Goal: Information Seeking & Learning: Find specific fact

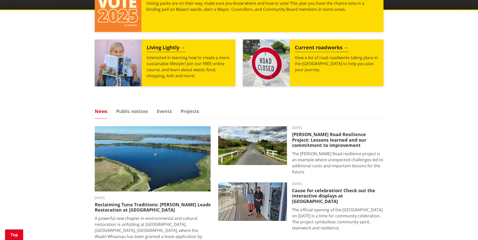
scroll to position [50, 0]
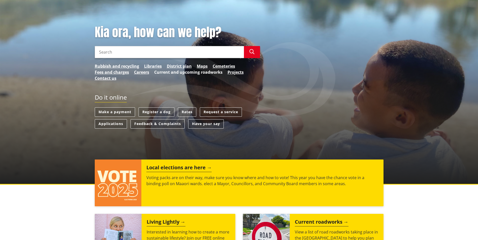
click at [192, 71] on link "Current and upcoming roadworks" at bounding box center [188, 72] width 68 height 6
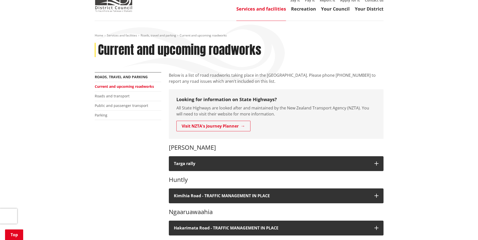
scroll to position [76, 0]
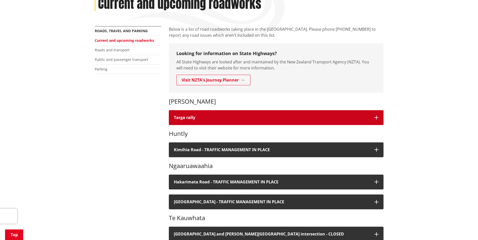
click at [284, 120] on button "Targa rally" at bounding box center [276, 117] width 215 height 15
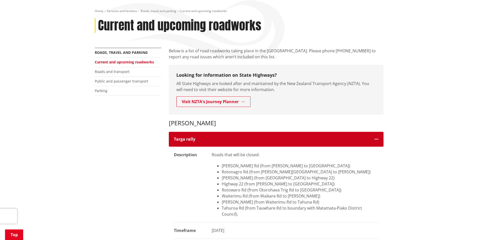
scroll to position [101, 0]
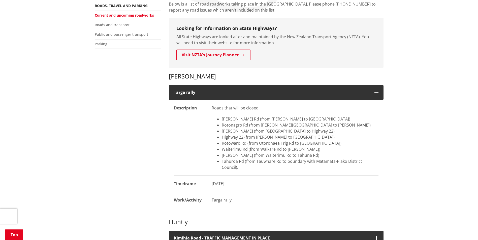
drag, startPoint x: 257, startPoint y: 193, endPoint x: 165, endPoint y: 118, distance: 119.2
click at [270, 138] on li "Highway 22 (from Hetherington Rd to Waimai Valley Rd)" at bounding box center [300, 137] width 157 height 6
click at [276, 118] on li "Glen Murray Rd (from Hetherington Rd to Rotongaro Rd)" at bounding box center [300, 119] width 157 height 6
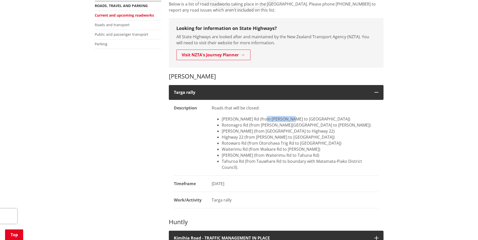
copy li "Hetherington"
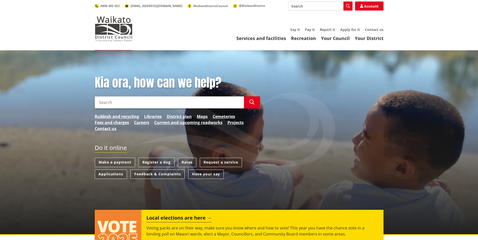
drag, startPoint x: 0, startPoint y: 0, endPoint x: 352, endPoint y: 123, distance: 372.5
click at [353, 123] on div "Kia ora, how can we help? Search Search Rubbish and recycling Libraries Distric…" at bounding box center [239, 106] width 296 height 61
click at [191, 123] on link "Current and upcoming roadworks" at bounding box center [188, 123] width 68 height 6
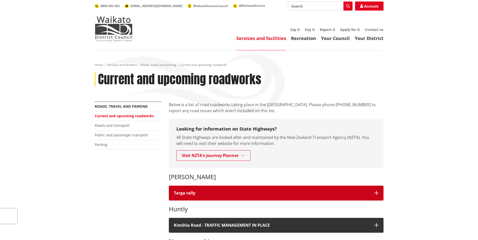
click at [235, 189] on button "Targa rally" at bounding box center [276, 193] width 215 height 15
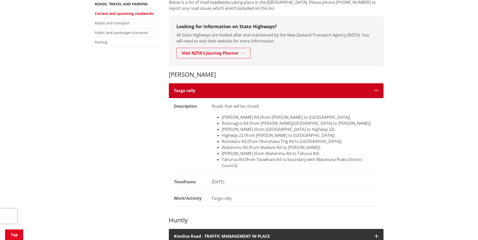
scroll to position [101, 0]
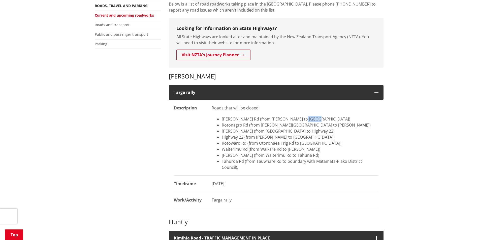
drag, startPoint x: 300, startPoint y: 120, endPoint x: 311, endPoint y: 119, distance: 11.8
click at [311, 119] on li "Glen Murray Rd (from Hetherington Rd to Rotongaro Rd)" at bounding box center [300, 119] width 157 height 6
drag, startPoint x: 263, startPoint y: 119, endPoint x: 294, endPoint y: 117, distance: 31.0
click at [294, 117] on li "Glen Murray Rd (from Hetherington Rd to Rotongaro Rd)" at bounding box center [300, 119] width 157 height 6
copy li "Hetherington Rd"
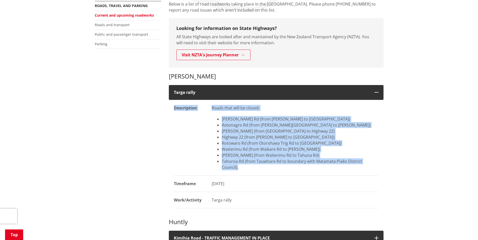
drag, startPoint x: 363, startPoint y: 164, endPoint x: 171, endPoint y: 110, distance: 199.8
click at [372, 151] on li "Waiterimu Rd (from Waikare Rd to Storey Rd)" at bounding box center [300, 149] width 157 height 6
drag, startPoint x: 203, startPoint y: 151, endPoint x: 156, endPoint y: 77, distance: 87.5
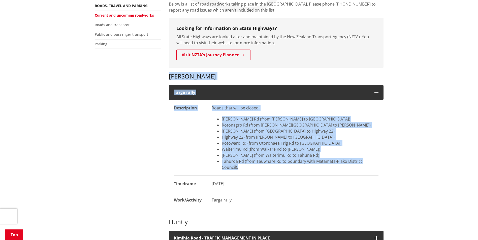
click at [300, 158] on li "Storey Rd (from Waiterimu Rd to Tahuna Rd)" at bounding box center [300, 155] width 157 height 6
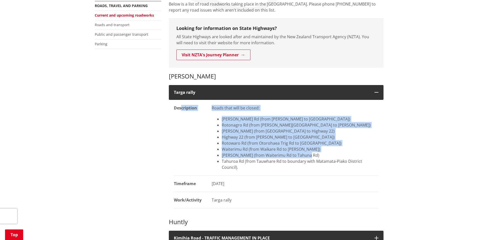
drag, startPoint x: 245, startPoint y: 161, endPoint x: 181, endPoint y: 152, distance: 64.8
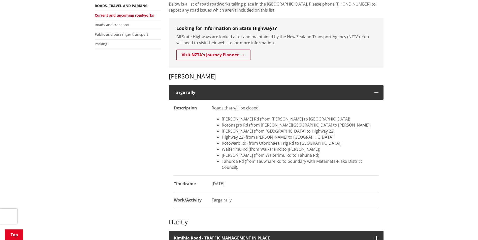
drag, startPoint x: 181, startPoint y: 152, endPoint x: 245, endPoint y: 174, distance: 67.6
click at [245, 176] on dd "15 October 2025" at bounding box center [292, 184] width 172 height 16
drag, startPoint x: 264, startPoint y: 120, endPoint x: 296, endPoint y: 120, distance: 32.0
click at [296, 120] on li "Glen Murray Rd (from Hetherington Rd to Rotongaro Rd)" at bounding box center [300, 119] width 157 height 6
copy li "Hetherington Rd"
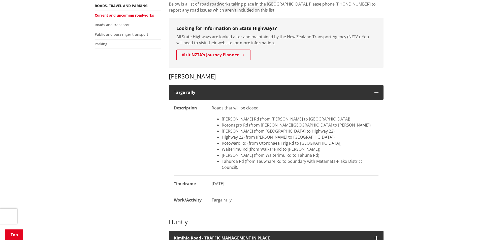
click at [231, 120] on li "Glen Murray Rd (from Hetherington Rd to Rotongaro Rd)" at bounding box center [300, 119] width 157 height 6
drag, startPoint x: 317, startPoint y: 119, endPoint x: 218, endPoint y: 119, distance: 99.7
click at [222, 119] on li "Glen Murray Rd (from Hetherington Rd to Rotongaro Rd)" at bounding box center [300, 119] width 157 height 6
copy li "Glen Murray Rd (from Hetherington Rd to Rotongaro Rd)"
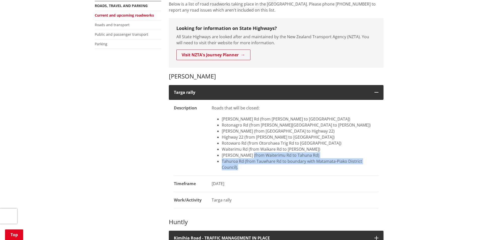
drag, startPoint x: 386, startPoint y: 161, endPoint x: 249, endPoint y: 156, distance: 136.6
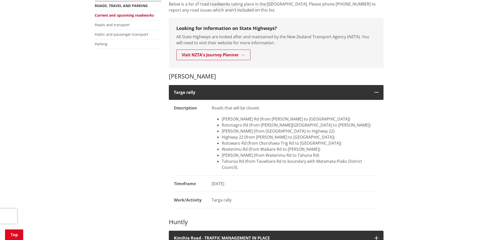
drag, startPoint x: 249, startPoint y: 156, endPoint x: 360, endPoint y: 152, distance: 110.9
click at [360, 151] on li "Waiterimu Rd (from Waikare Rd to Storey Rd)" at bounding box center [300, 149] width 157 height 6
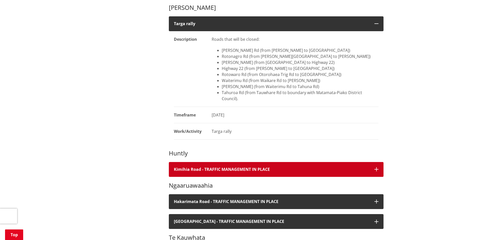
scroll to position [176, 0]
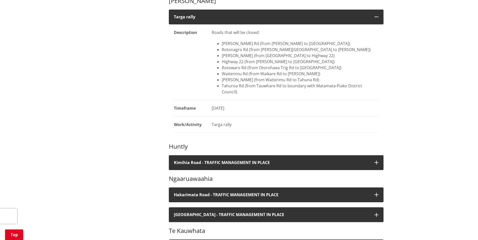
click at [309, 43] on li "Glen Murray Rd (from Hetherington Rd to Rotongaro Rd)" at bounding box center [300, 44] width 157 height 6
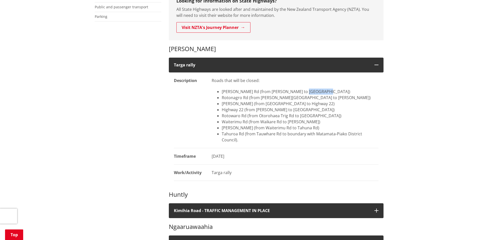
scroll to position [126, 0]
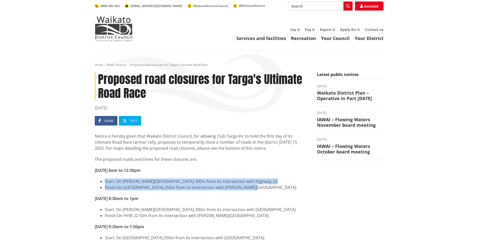
drag, startPoint x: 248, startPoint y: 186, endPoint x: 96, endPoint y: 183, distance: 152.6
click at [96, 183] on ul "Start: On [PERSON_NAME][GEOGRAPHIC_DATA] 300m from its intersection with Highwa…" at bounding box center [202, 185] width 215 height 12
drag, startPoint x: 96, startPoint y: 182, endPoint x: 269, endPoint y: 186, distance: 173.0
click at [269, 186] on ul "Start: On [PERSON_NAME][GEOGRAPHIC_DATA] 300m from its intersection with Highwa…" at bounding box center [202, 185] width 215 height 12
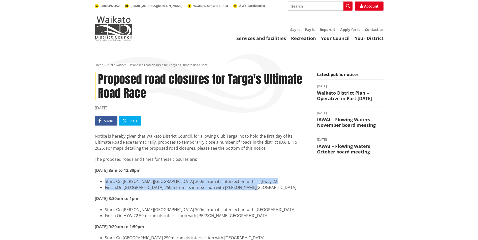
click at [269, 186] on li "Finish: On [GEOGRAPHIC_DATA] 250m from its intersection with [PERSON_NAME][GEOG…" at bounding box center [207, 188] width 204 height 6
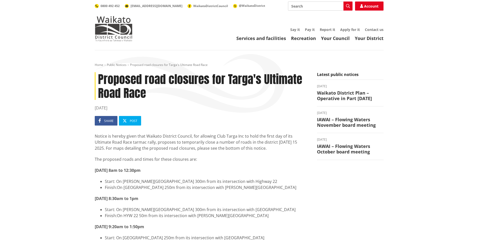
click at [141, 169] on strong "Wednesday 15 October 2025, 8am to 12:30pm" at bounding box center [118, 171] width 46 height 6
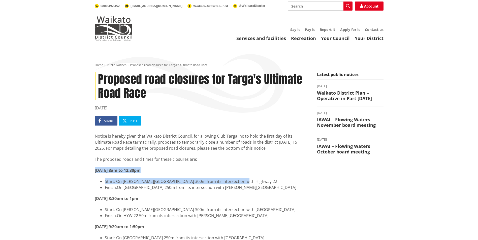
drag, startPoint x: 264, startPoint y: 183, endPoint x: 95, endPoint y: 172, distance: 169.5
drag, startPoint x: 95, startPoint y: 172, endPoint x: 106, endPoint y: 173, distance: 11.1
click at [103, 172] on strong "Wednesday 15 October 2025, 8am to 12:30pm" at bounding box center [118, 171] width 46 height 6
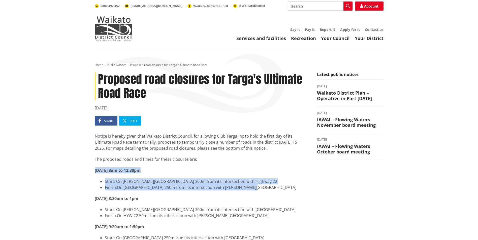
drag, startPoint x: 177, startPoint y: 186, endPoint x: 89, endPoint y: 169, distance: 89.3
copy div "Wednesday 15 October 2025, 8am to 12:30pm Start: On Glen Murray Road 300m from …"
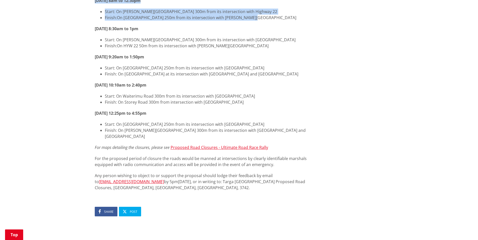
scroll to position [227, 0]
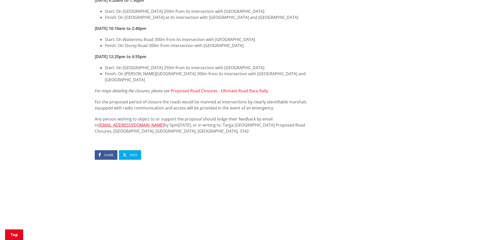
click at [244, 88] on link "Proposed Road Closures - Ultimate Road Race Rally" at bounding box center [218, 91] width 97 height 6
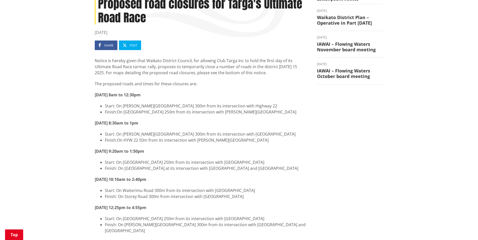
click at [244, 74] on p "Notice is hereby given that Waikato District Council, for allowing Club Targa I…" at bounding box center [202, 67] width 215 height 18
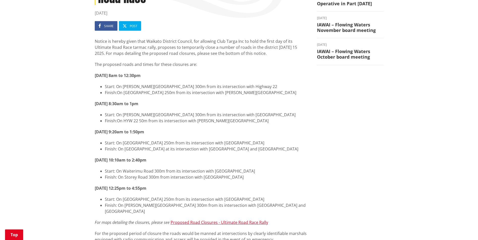
scroll to position [126, 0]
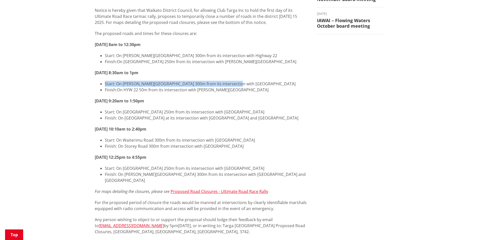
drag, startPoint x: 233, startPoint y: 85, endPoint x: 95, endPoint y: 81, distance: 138.1
click at [95, 81] on div "Notice is hereby given that Waikato District Council, for allowing Club Targa I…" at bounding box center [202, 124] width 215 height 234
drag, startPoint x: 95, startPoint y: 81, endPoint x: 131, endPoint y: 83, distance: 36.3
click at [131, 83] on li "Start: On Hetherington Road 300m from its intersection with Waikokowai Road" at bounding box center [207, 84] width 204 height 6
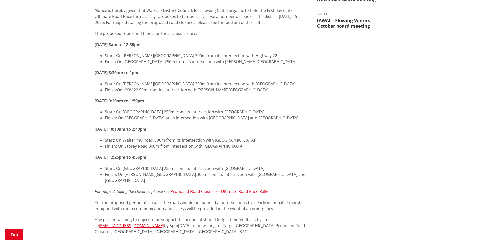
click at [222, 189] on link "Proposed Road Closures - Ultimate Road Race Rally" at bounding box center [218, 192] width 97 height 6
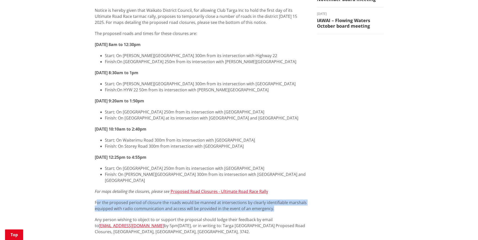
drag, startPoint x: 290, startPoint y: 201, endPoint x: 97, endPoint y: 199, distance: 193.6
click at [97, 200] on p "For the proposed period of closure the roads would be manned at intersections b…" at bounding box center [202, 206] width 215 height 12
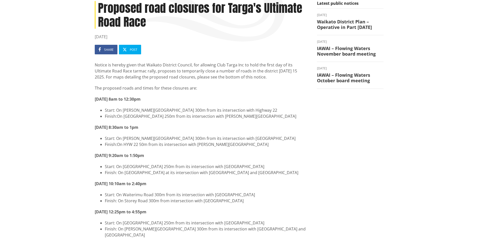
scroll to position [0, 0]
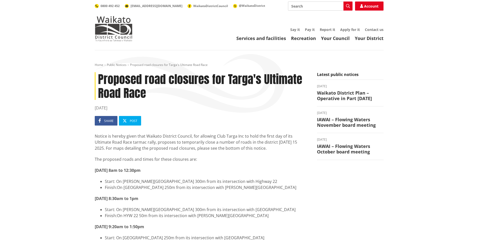
click at [339, 126] on h3 "IAWAI – Flowing Waters November board meeting" at bounding box center [350, 122] width 66 height 11
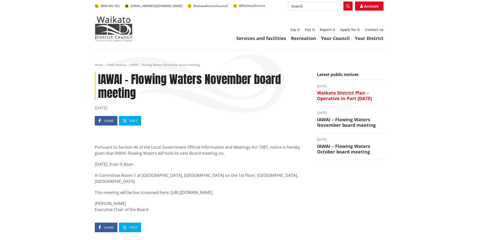
click at [328, 98] on h3 "Waikato District Plan – Operative in Part [DATE]" at bounding box center [350, 95] width 66 height 11
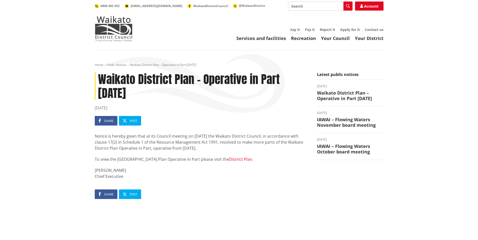
click at [231, 159] on link "District Plan." at bounding box center [241, 160] width 24 height 6
click at [118, 64] on link "Public Notices" at bounding box center [117, 65] width 20 height 4
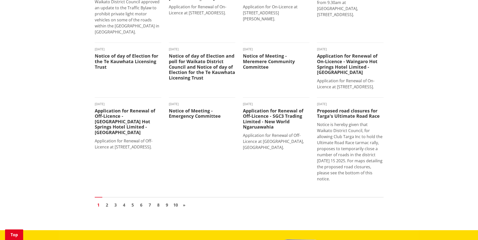
scroll to position [353, 0]
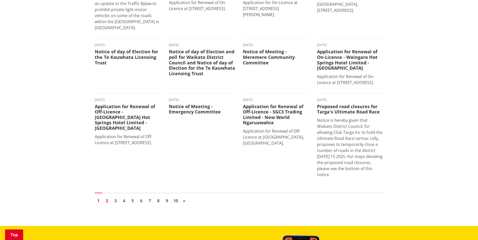
click at [108, 201] on link "2" at bounding box center [107, 201] width 8 height 8
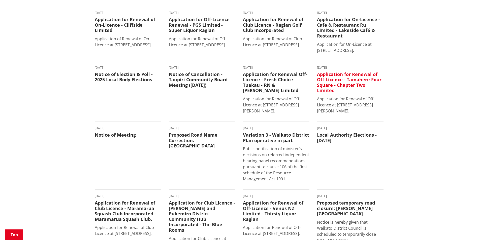
scroll to position [176, 0]
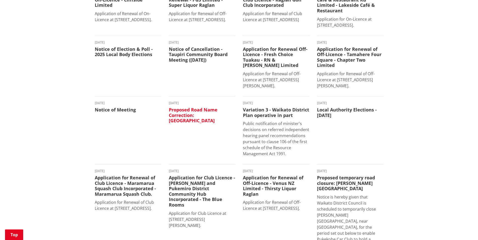
click at [206, 112] on h3 "Proposed Road Name Correction: [GEOGRAPHIC_DATA]" at bounding box center [202, 115] width 66 height 16
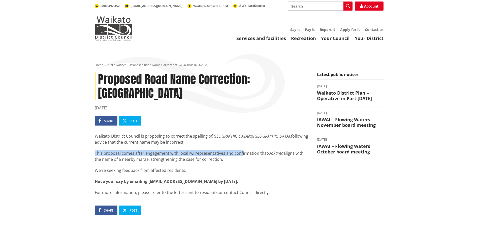
drag, startPoint x: 139, startPoint y: 153, endPoint x: 91, endPoint y: 147, distance: 49.2
click at [91, 147] on div "Proposed Road Name Correction: Okaeria Road 12 June 2025 Share Post Waikato Dis…" at bounding box center [202, 159] width 222 height 174
click at [91, 146] on div "Proposed Road Name Correction: Okaeria Road 12 June 2025 Share Post Waikato Dis…" at bounding box center [202, 159] width 222 height 174
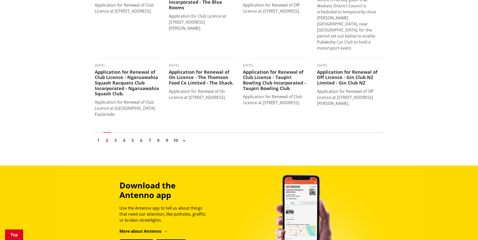
scroll to position [378, 0]
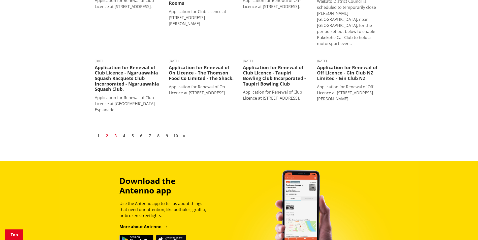
click at [114, 132] on link "3" at bounding box center [116, 136] width 8 height 8
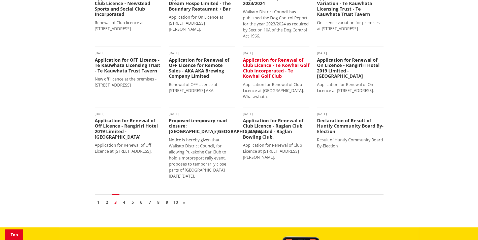
scroll to position [302, 0]
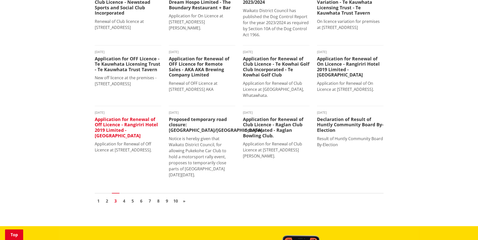
click at [126, 133] on h3 "Application for Renewal of Off Licence - Rangiriri Hotel 2019 Limited - [GEOGRA…" at bounding box center [128, 128] width 66 height 22
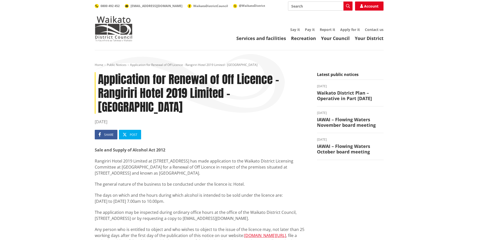
drag, startPoint x: 281, startPoint y: 157, endPoint x: 98, endPoint y: 148, distance: 183.5
click at [98, 158] on p "Rangiriri Hotel 2019 Limited at [STREET_ADDRESS] has made application to the Wa…" at bounding box center [202, 167] width 215 height 18
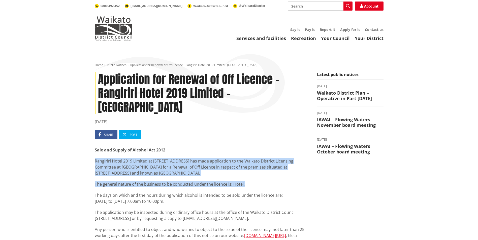
drag, startPoint x: 215, startPoint y: 160, endPoint x: 266, endPoint y: 167, distance: 51.0
click at [266, 167] on div "Home Public Notices Application for Renewal of Off Licence - Rangiriri Hotel 20…" at bounding box center [239, 225] width 478 height 350
click at [266, 181] on p "The general nature of the business to be conducted under the licence is: Hotel." at bounding box center [202, 184] width 215 height 6
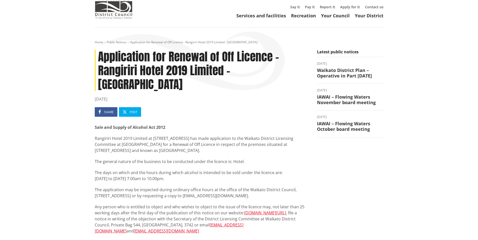
scroll to position [50, 0]
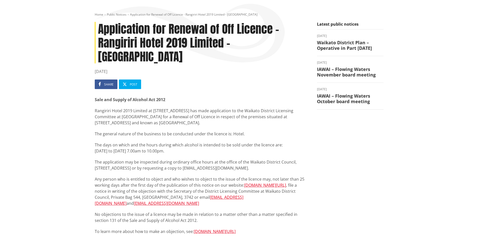
drag, startPoint x: 185, startPoint y: 104, endPoint x: 268, endPoint y: 154, distance: 97.3
click at [268, 154] on div "Sale and Supply of Alcohol Act 2012 Rangiriri Hotel 2019 Limited at [STREET_ADD…" at bounding box center [202, 166] width 215 height 138
click at [268, 159] on p "The application may be inspected during ordinary office hours at the office of …" at bounding box center [202, 165] width 215 height 12
drag, startPoint x: 178, startPoint y: 155, endPoint x: 301, endPoint y: 170, distance: 123.8
click at [301, 170] on div "Sale and Supply of Alcohol Act 2012 Rangiriri Hotel 2019 Limited at [STREET_ADD…" at bounding box center [202, 166] width 215 height 138
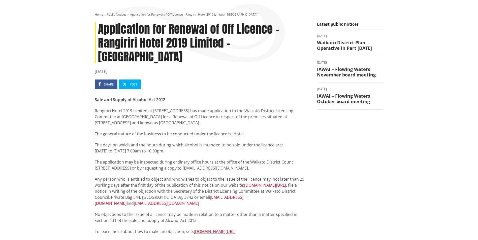
click at [301, 176] on p "Any person who is entitled to object and who wishes to object to the issue of t…" at bounding box center [202, 191] width 215 height 30
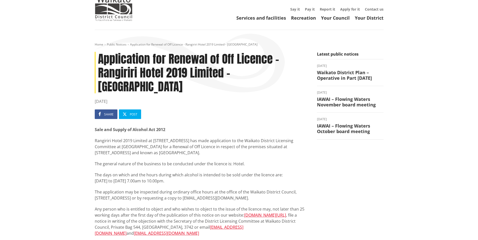
scroll to position [0, 0]
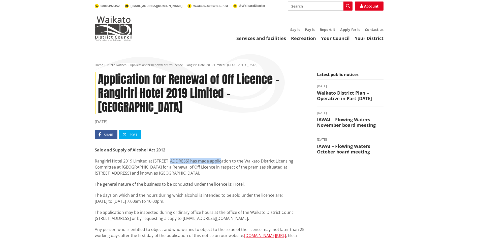
drag, startPoint x: 168, startPoint y: 147, endPoint x: 219, endPoint y: 148, distance: 51.1
click at [219, 158] on p "Rangiriri Hotel 2019 Limited at [STREET_ADDRESS] has made application to the Wa…" at bounding box center [202, 167] width 215 height 18
click at [304, 181] on p "The general nature of the business to be conducted under the licence is: Hotel." at bounding box center [202, 184] width 215 height 6
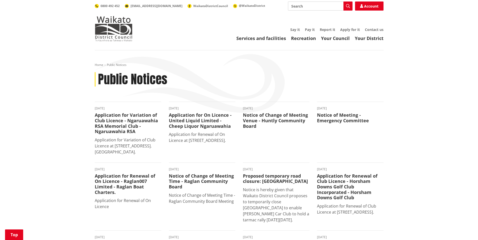
scroll to position [302, 0]
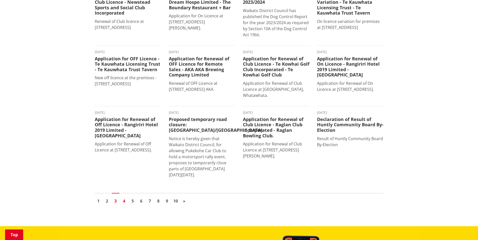
click at [125, 205] on link "4" at bounding box center [124, 201] width 8 height 8
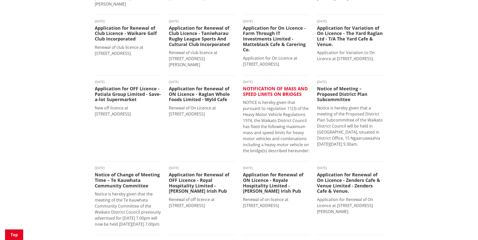
scroll to position [151, 0]
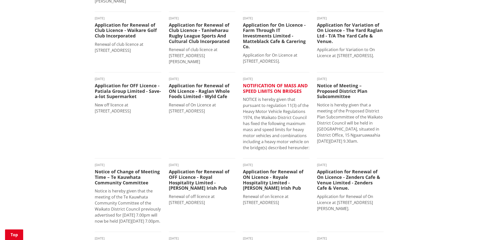
click at [278, 83] on h3 "NOTIFICATION OF MASS AND SPEED LIMITS ON BRIDGES" at bounding box center [276, 88] width 66 height 11
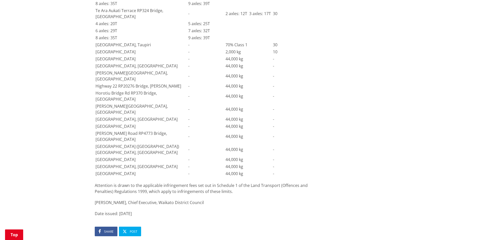
scroll to position [302, 0]
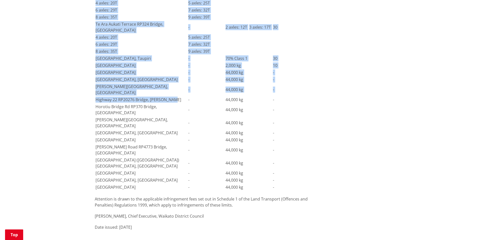
drag, startPoint x: 129, startPoint y: 148, endPoint x: 92, endPoint y: 130, distance: 40.9
click at [92, 130] on div "NOTIFICATION OF MASS AND SPEED LIMITS ON BRIDGES [DATE] Share Post Notification…" at bounding box center [202, 48] width 222 height 556
drag, startPoint x: 92, startPoint y: 130, endPoint x: 107, endPoint y: 130, distance: 15.1
click at [107, 96] on td "Glen Murray Road RP133 Bridge, Rangiriri" at bounding box center [141, 89] width 92 height 13
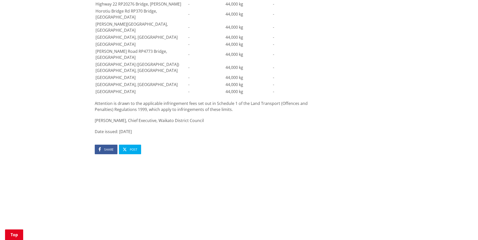
scroll to position [403, 0]
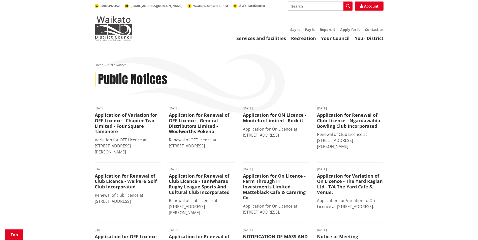
scroll to position [151, 0]
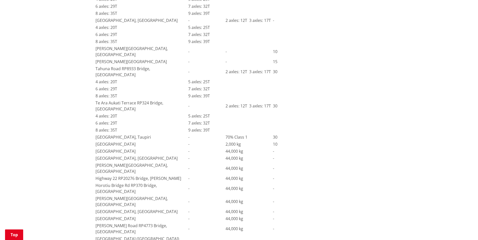
scroll to position [252, 0]
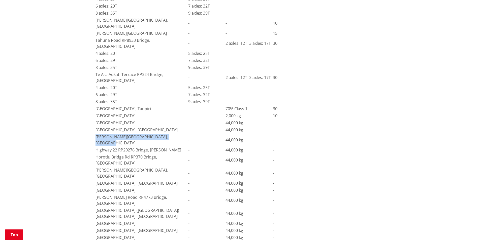
drag, startPoint x: 132, startPoint y: 185, endPoint x: 96, endPoint y: 180, distance: 35.9
click at [96, 146] on td "Glen Murray Road RP133 Bridge, Rangiriri" at bounding box center [141, 140] width 92 height 13
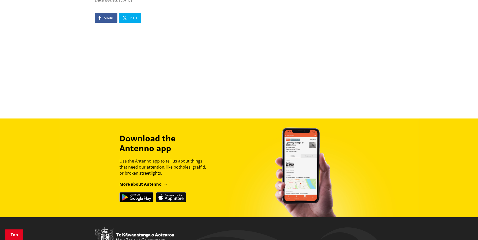
scroll to position [604, 0]
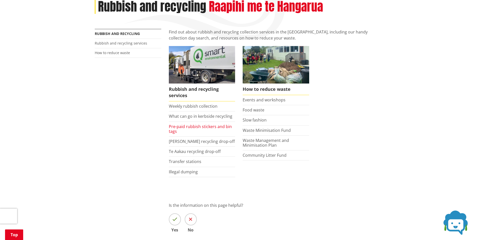
scroll to position [76, 0]
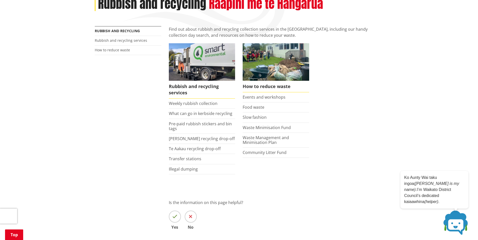
click at [200, 118] on li "What can go in kerbside recycling" at bounding box center [202, 114] width 66 height 10
click at [200, 115] on link "What can go in kerbside recycling" at bounding box center [200, 114] width 63 height 6
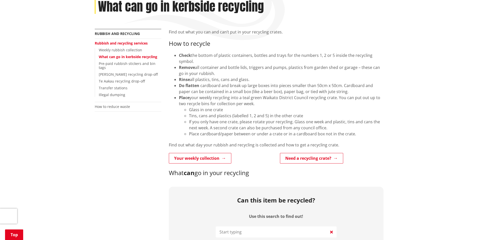
scroll to position [76, 0]
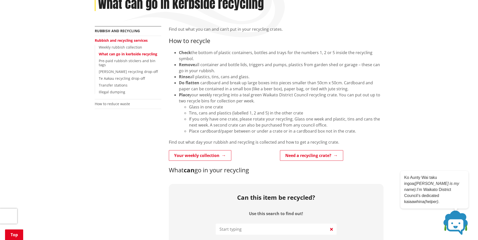
drag, startPoint x: 188, startPoint y: 108, endPoint x: 227, endPoint y: 107, distance: 38.8
click at [227, 107] on ul "Glass in one crate Tins, cans and plastics (labelled 1, 2 and 5) in the other c…" at bounding box center [281, 119] width 204 height 30
drag, startPoint x: 227, startPoint y: 107, endPoint x: 307, endPoint y: 112, distance: 80.0
click at [307, 112] on li "Tins, cans and plastics (labelled 1, 2 and 5) in the other crate" at bounding box center [286, 113] width 194 height 6
drag, startPoint x: 240, startPoint y: 113, endPoint x: 237, endPoint y: 112, distance: 3.6
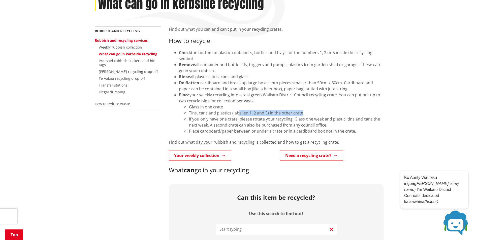
click at [237, 112] on li "Tins, cans and plastics (labelled 1, 2 and 5) in the other crate" at bounding box center [286, 113] width 194 height 6
drag, startPoint x: 237, startPoint y: 112, endPoint x: 328, endPoint y: 116, distance: 91.2
click at [331, 114] on li "Tins, cans and plastics (labelled 1, 2 and 5) in the other crate" at bounding box center [286, 113] width 194 height 6
click at [267, 106] on li "Glass in one crate" at bounding box center [286, 107] width 194 height 6
drag, startPoint x: 323, startPoint y: 79, endPoint x: 241, endPoint y: 60, distance: 83.7
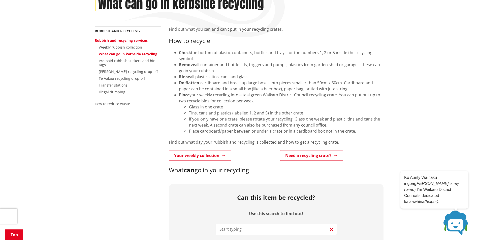
click at [241, 60] on ul "Check the bottom of plastic containers, bottles and trays for the numbers 1, 2 …" at bounding box center [276, 92] width 215 height 85
drag, startPoint x: 241, startPoint y: 60, endPoint x: 286, endPoint y: 65, distance: 45.4
click at [286, 64] on div "Remove all container and bottle lids, triggers and pumps, plastics from garden …" at bounding box center [281, 68] width 204 height 12
